Goal: Book appointment/travel/reservation

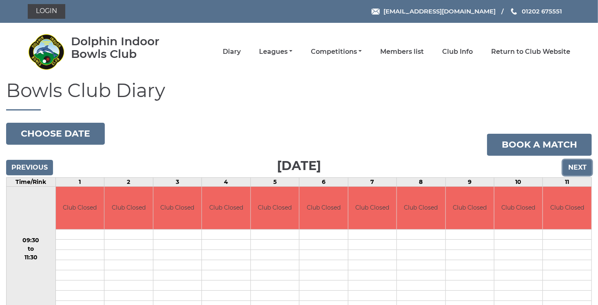
click at [573, 166] on input "Next" at bounding box center [577, 167] width 29 height 15
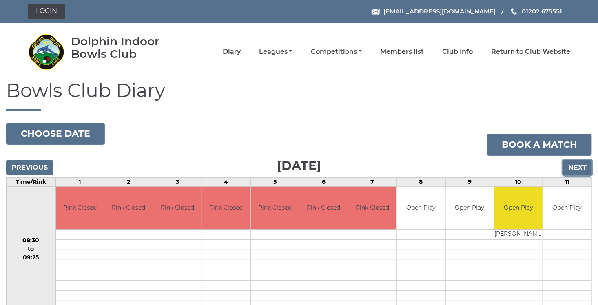
click at [573, 166] on input "Next" at bounding box center [577, 167] width 29 height 15
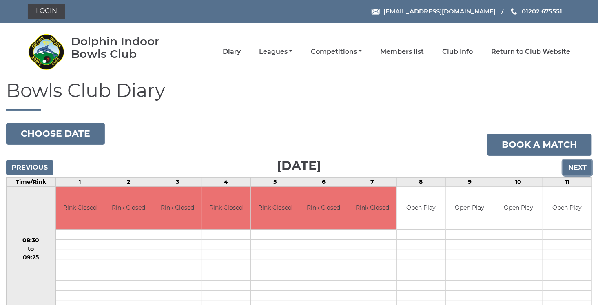
drag, startPoint x: 0, startPoint y: 0, endPoint x: 573, endPoint y: 166, distance: 596.6
click at [573, 166] on input "Next" at bounding box center [577, 167] width 29 height 15
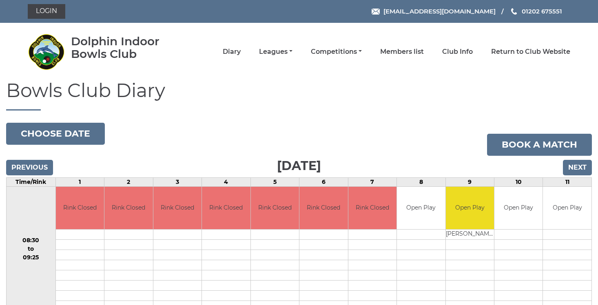
click at [573, 166] on input "Next" at bounding box center [577, 167] width 29 height 15
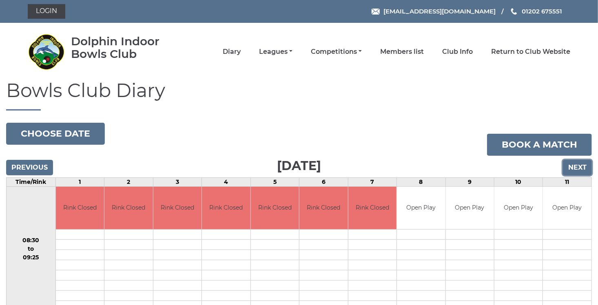
click at [573, 166] on input "Next" at bounding box center [577, 167] width 29 height 15
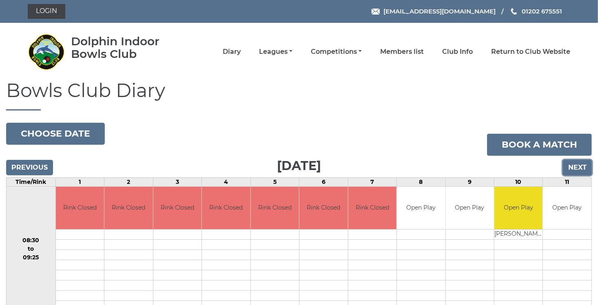
click at [573, 166] on input "Next" at bounding box center [577, 167] width 29 height 15
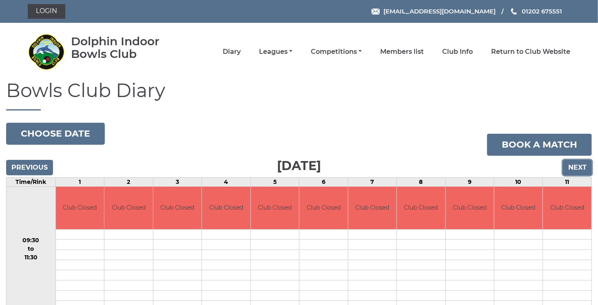
click at [573, 166] on input "Next" at bounding box center [577, 167] width 29 height 15
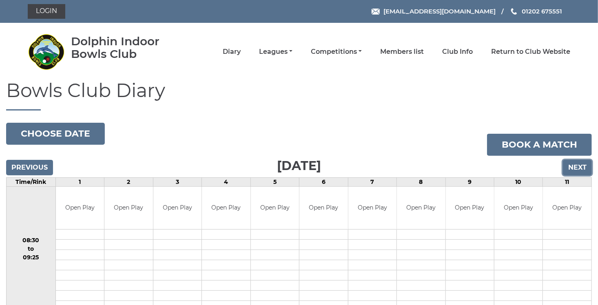
click at [573, 166] on input "Next" at bounding box center [577, 167] width 29 height 15
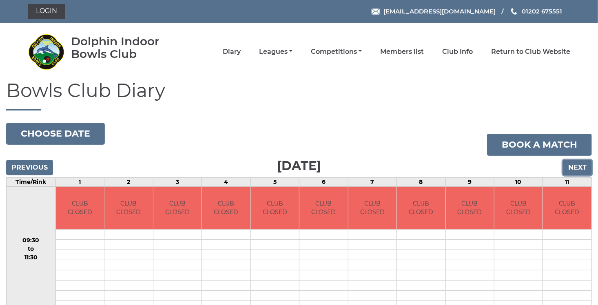
click at [573, 166] on input "Next" at bounding box center [577, 167] width 29 height 15
click at [579, 170] on input "Next" at bounding box center [577, 167] width 29 height 15
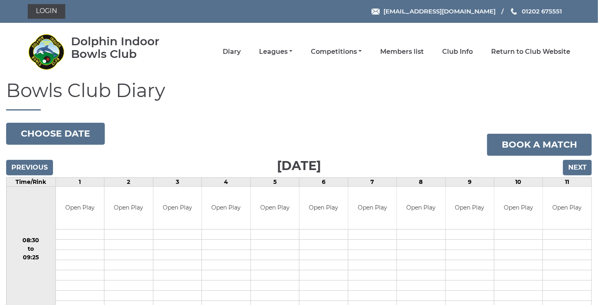
drag, startPoint x: 579, startPoint y: 188, endPoint x: 582, endPoint y: 217, distance: 30.0
click at [582, 217] on td "Open Play" at bounding box center [567, 208] width 49 height 43
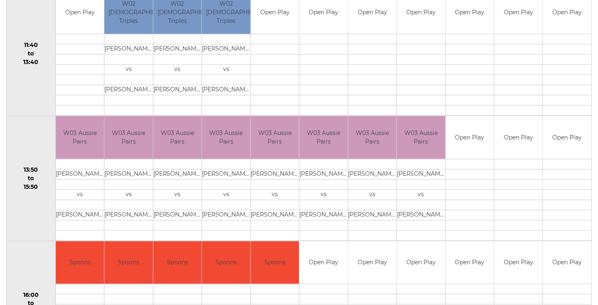
scroll to position [0, 0]
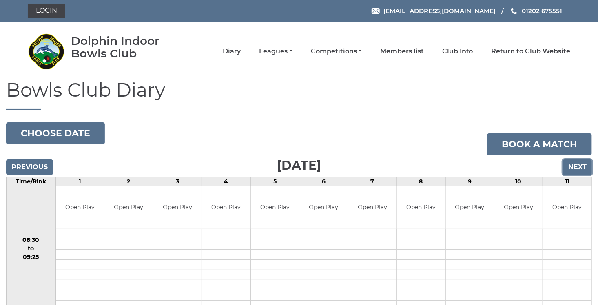
click at [576, 170] on input "Next" at bounding box center [577, 166] width 29 height 15
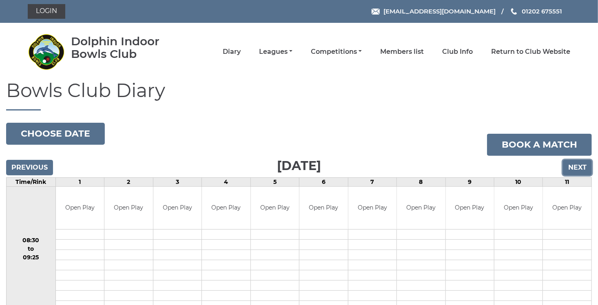
click at [576, 170] on input "Next" at bounding box center [577, 167] width 29 height 15
click at [573, 165] on input "Next" at bounding box center [577, 167] width 29 height 15
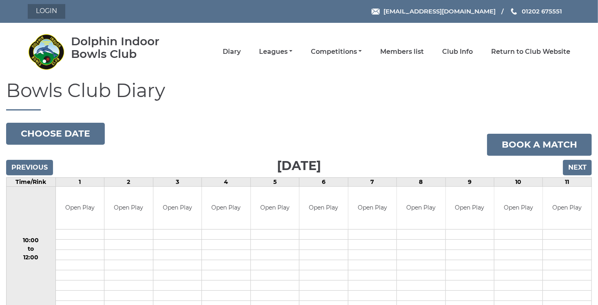
click at [40, 15] on link "Login" at bounding box center [47, 11] width 38 height 15
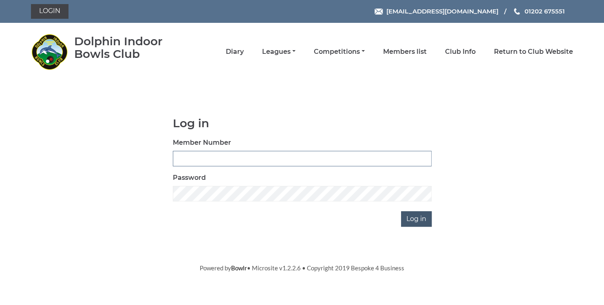
type input "3729"
click at [420, 222] on input "Log in" at bounding box center [416, 218] width 31 height 15
